Goal: Information Seeking & Learning: Learn about a topic

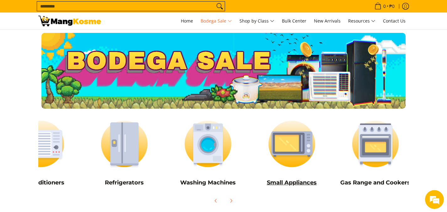
scroll to position [0, 37]
click at [288, 145] on img at bounding box center [292, 144] width 78 height 58
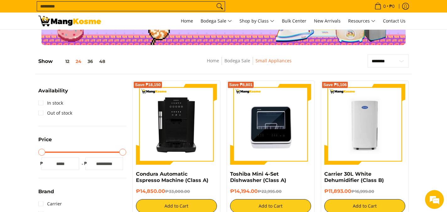
scroll to position [88, 0]
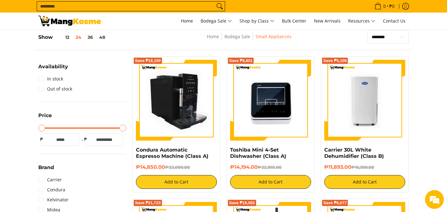
click at [181, 99] on img at bounding box center [176, 100] width 81 height 81
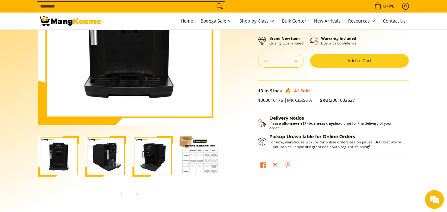
scroll to position [99, 0]
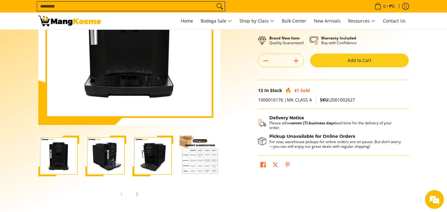
click at [158, 161] on img "Condura Automatic Espresso Machine (Class A)-3" at bounding box center [152, 156] width 41 height 41
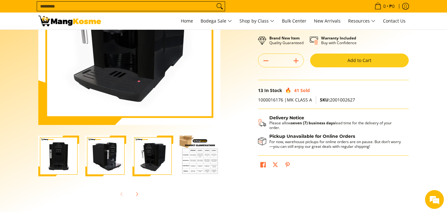
click at [192, 161] on img "Condura Automatic Espresso Machine (Class A)-4" at bounding box center [200, 156] width 41 height 41
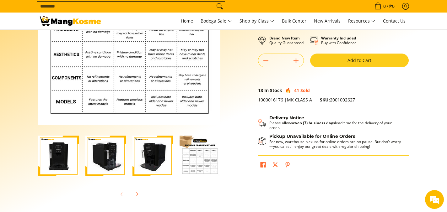
click at [163, 163] on img "Condura Automatic Espresso Machine (Class A)-3" at bounding box center [152, 156] width 41 height 41
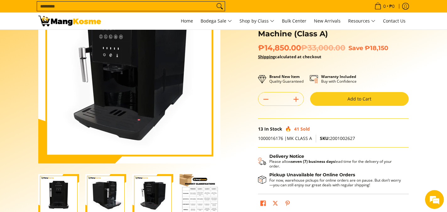
scroll to position [61, 0]
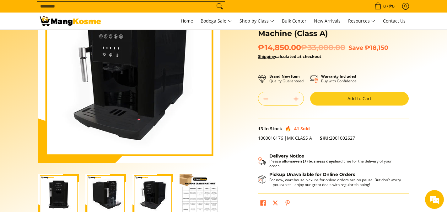
click at [115, 188] on img "Condura Automatic Espresso Machine (Class A)-2" at bounding box center [105, 194] width 41 height 41
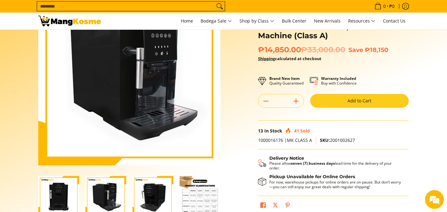
scroll to position [62, 0]
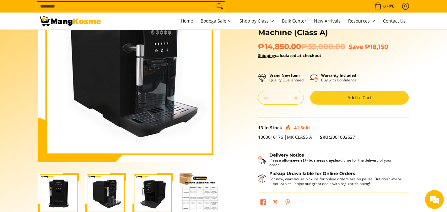
click at [63, 194] on img "Condura Automatic Espresso Machine (Class A)-1" at bounding box center [58, 193] width 41 height 41
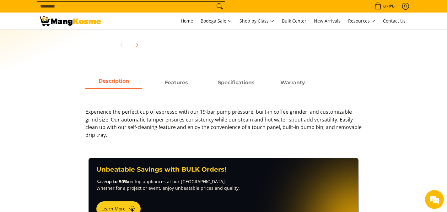
scroll to position [249, 0]
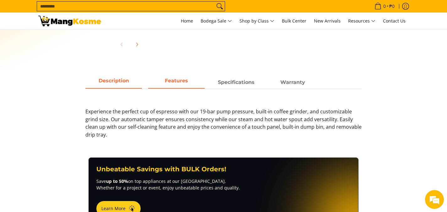
click at [180, 81] on strong "Features" at bounding box center [176, 81] width 23 height 6
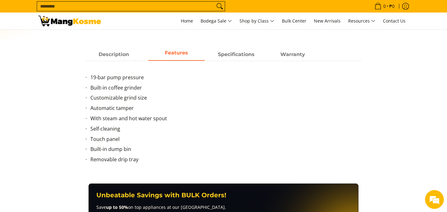
scroll to position [276, 0]
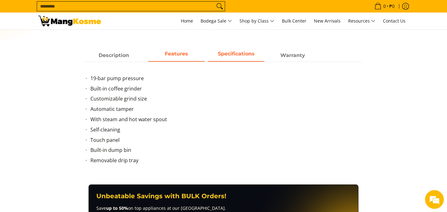
click at [240, 54] on strong "Specifications" at bounding box center [236, 54] width 37 height 6
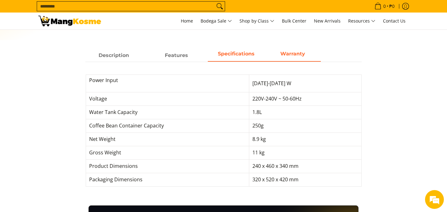
click at [288, 58] on span "Warranty" at bounding box center [292, 55] width 56 height 11
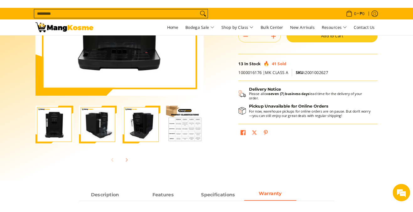
scroll to position [0, 0]
